Goal: Task Accomplishment & Management: Manage account settings

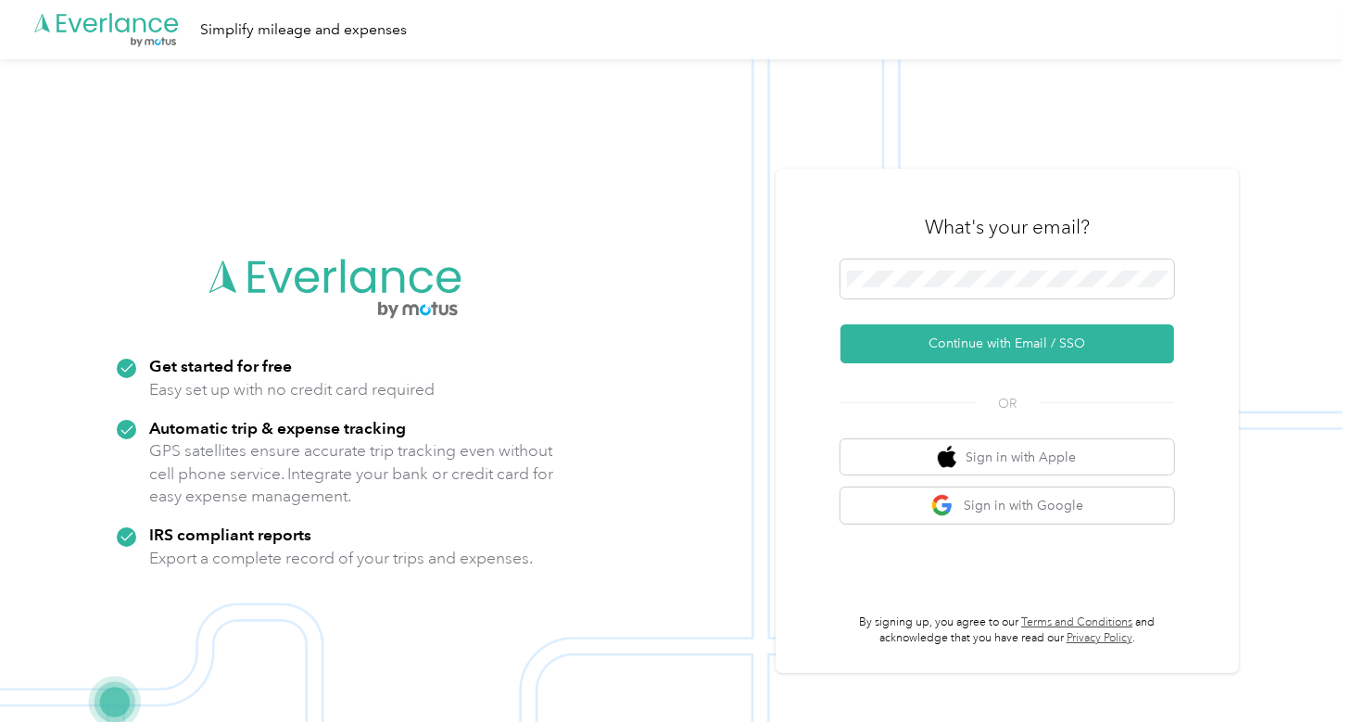
scroll to position [59, 0]
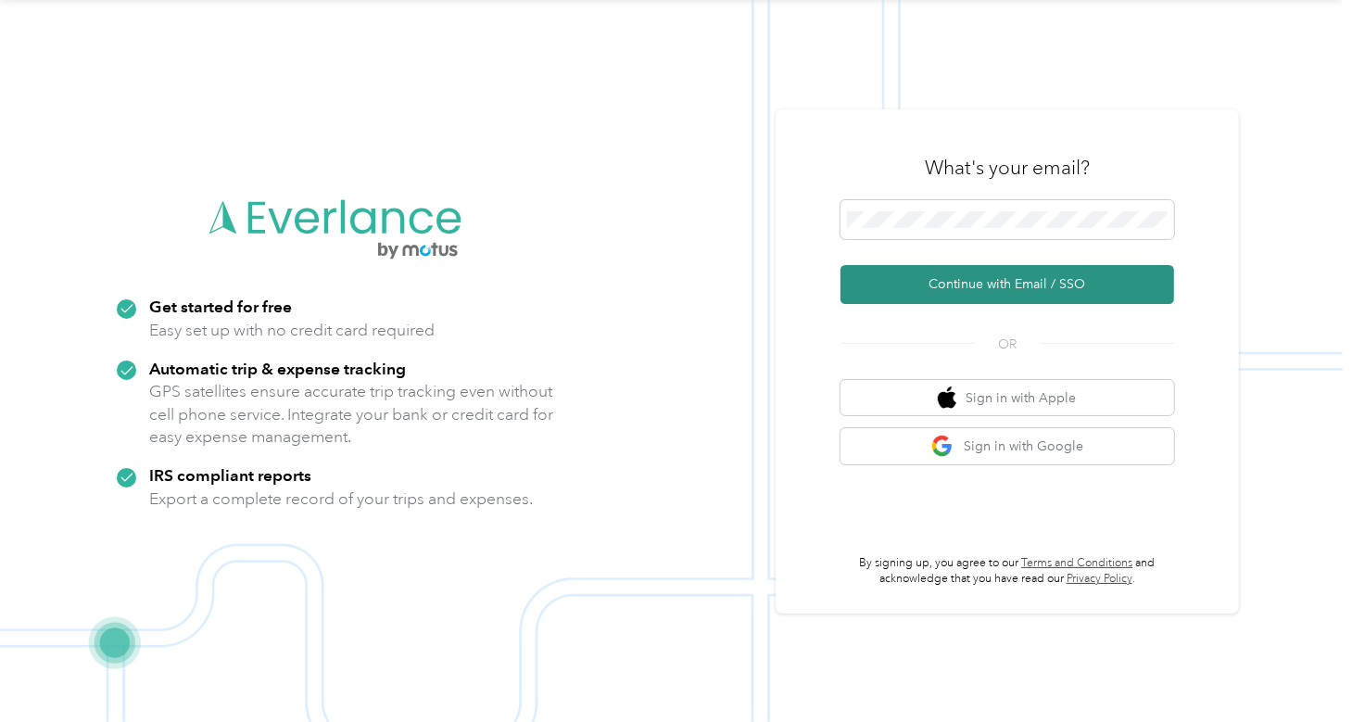
click at [1012, 289] on button "Continue with Email / SSO" at bounding box center [1008, 284] width 334 height 39
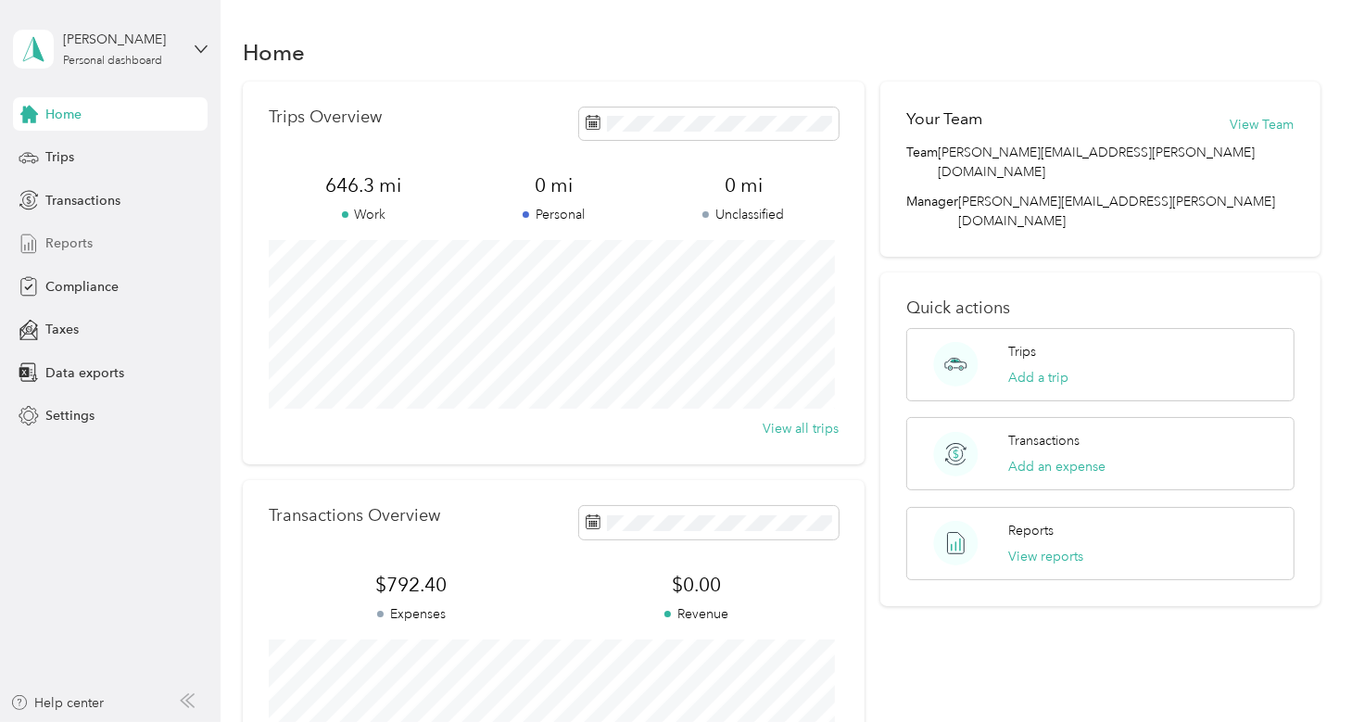
click at [84, 244] on span "Reports" at bounding box center [68, 243] width 47 height 19
